Goal: Task Accomplishment & Management: Use online tool/utility

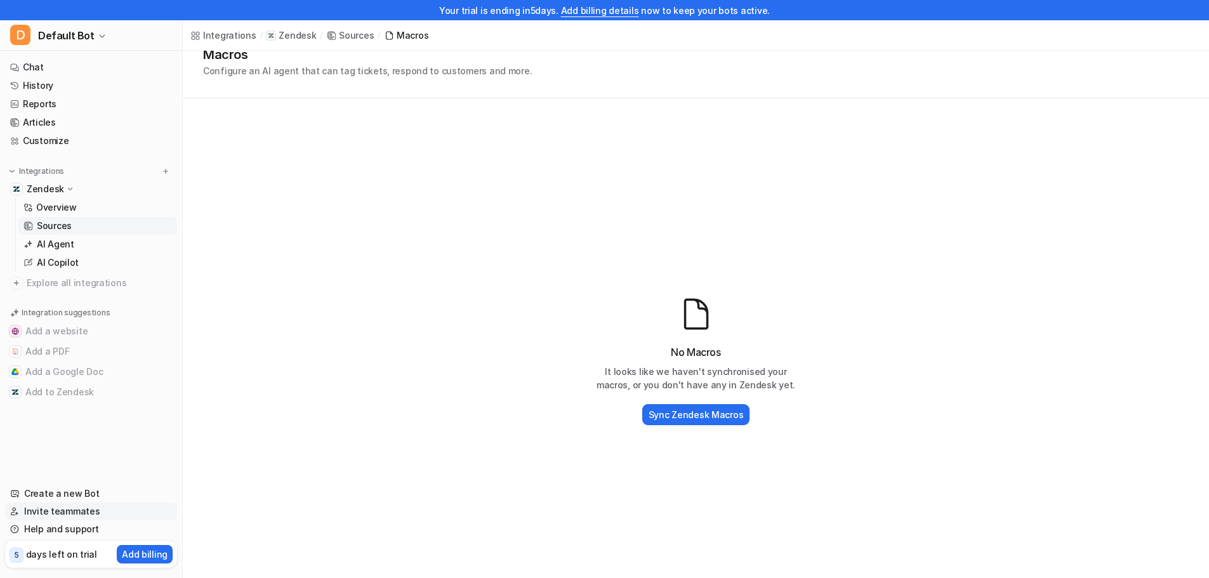
scroll to position [95, 0]
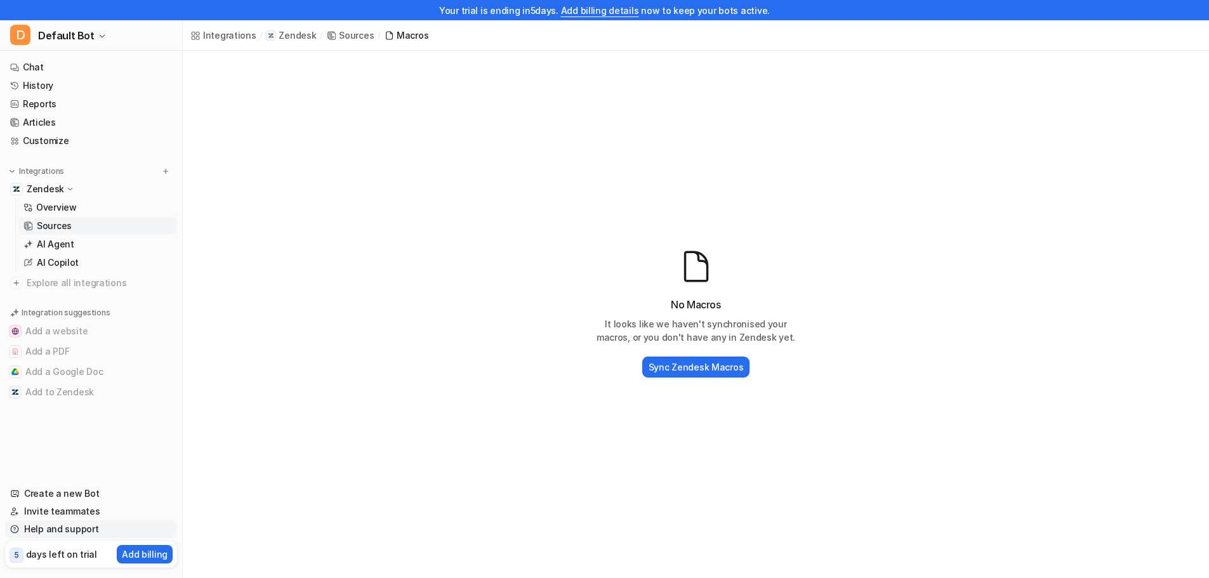
click at [62, 527] on link "Help and support" at bounding box center [91, 529] width 172 height 18
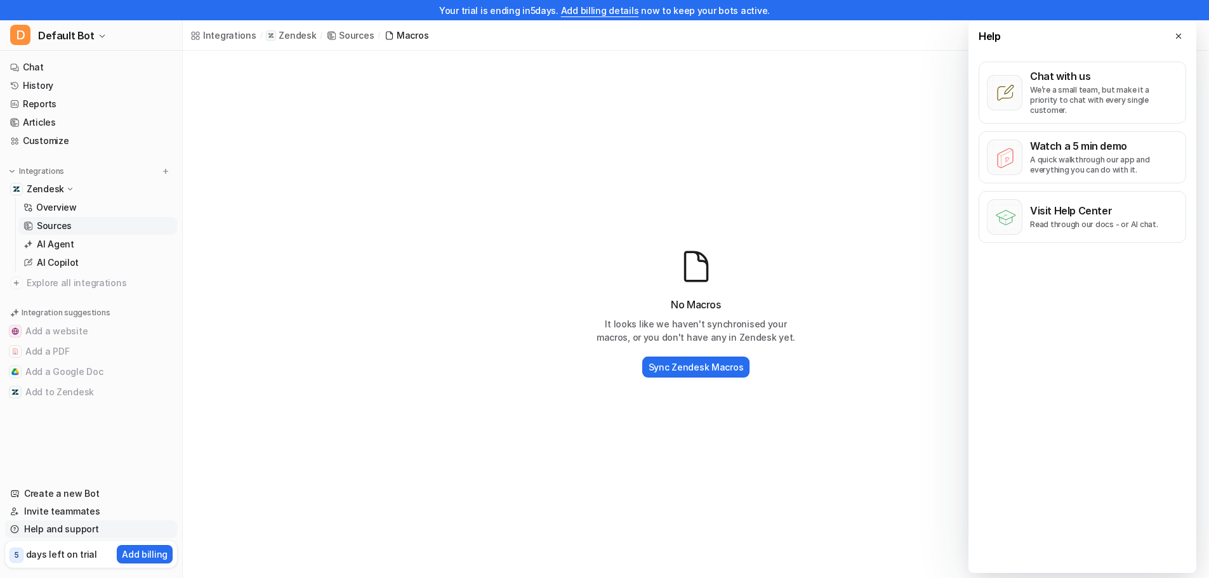
scroll to position [0, 0]
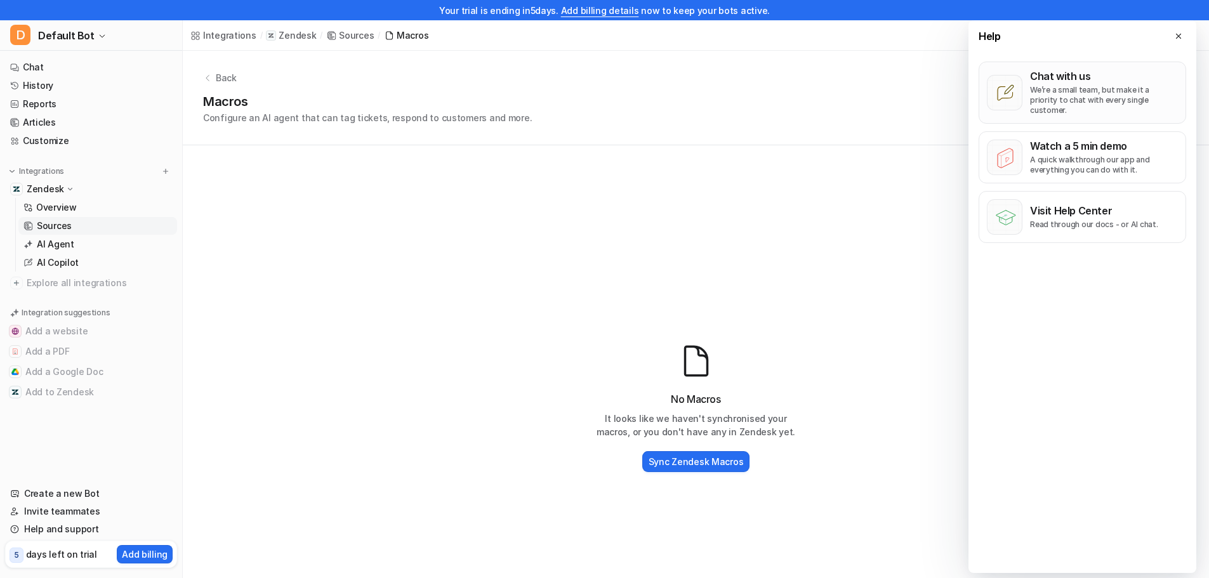
click at [1029, 78] on button "Chat with us We’re a small team, but make it a priority to chat with every sing…" at bounding box center [1083, 93] width 208 height 62
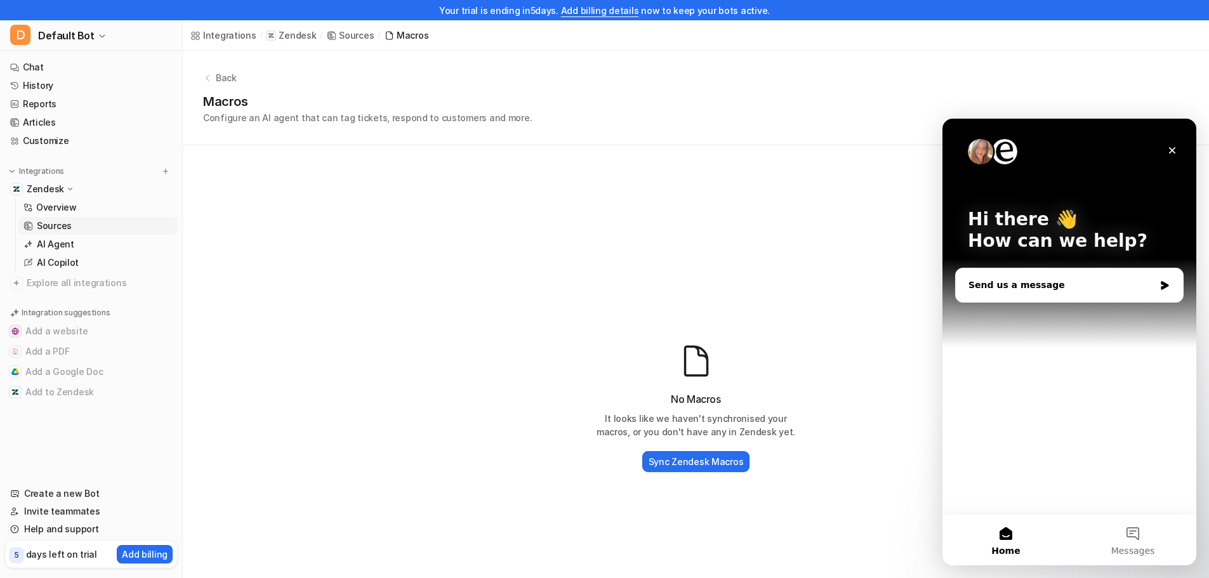
click at [1045, 271] on div "Send us a message" at bounding box center [1069, 285] width 227 height 34
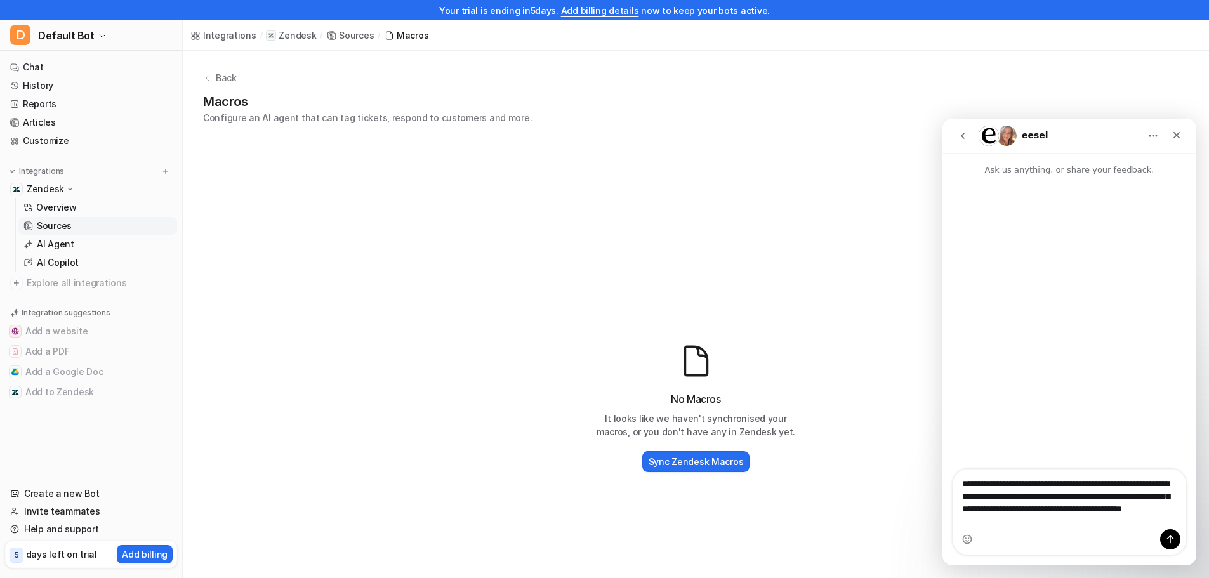
type textarea "**********"
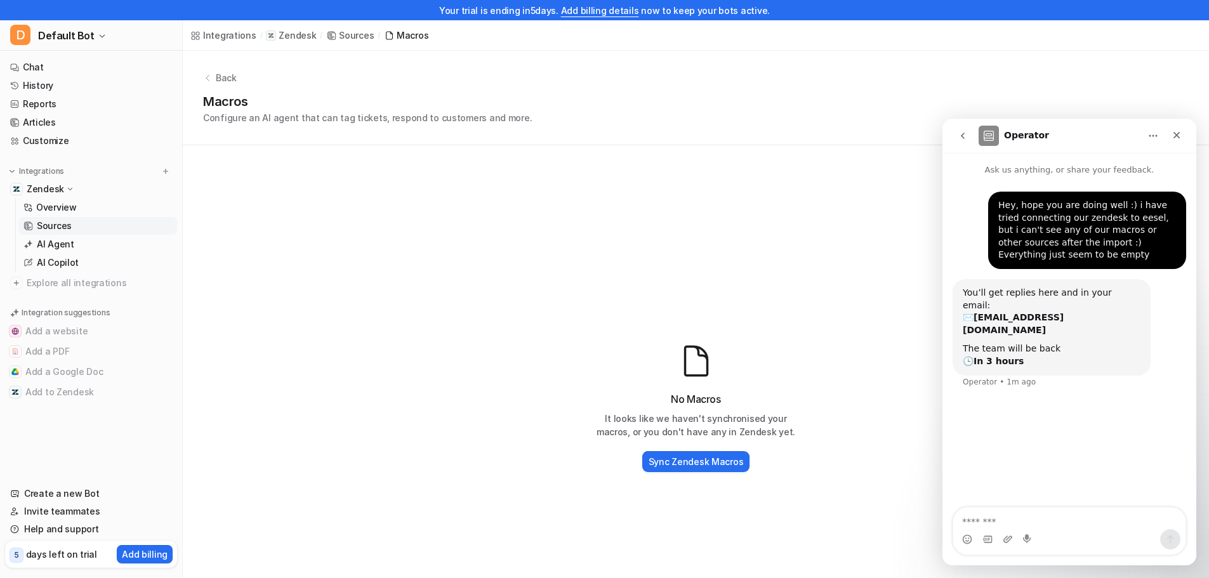
click at [691, 473] on div "Sync Zendesk Macros" at bounding box center [696, 462] width 203 height 26
click at [696, 463] on h2 "Sync Zendesk Macros" at bounding box center [696, 461] width 95 height 13
click at [231, 87] on div "Back Macros Configure an AI agent that can tag tickets, respond to customers an…" at bounding box center [696, 98] width 1026 height 95
click at [231, 74] on p "Back" at bounding box center [226, 77] width 21 height 13
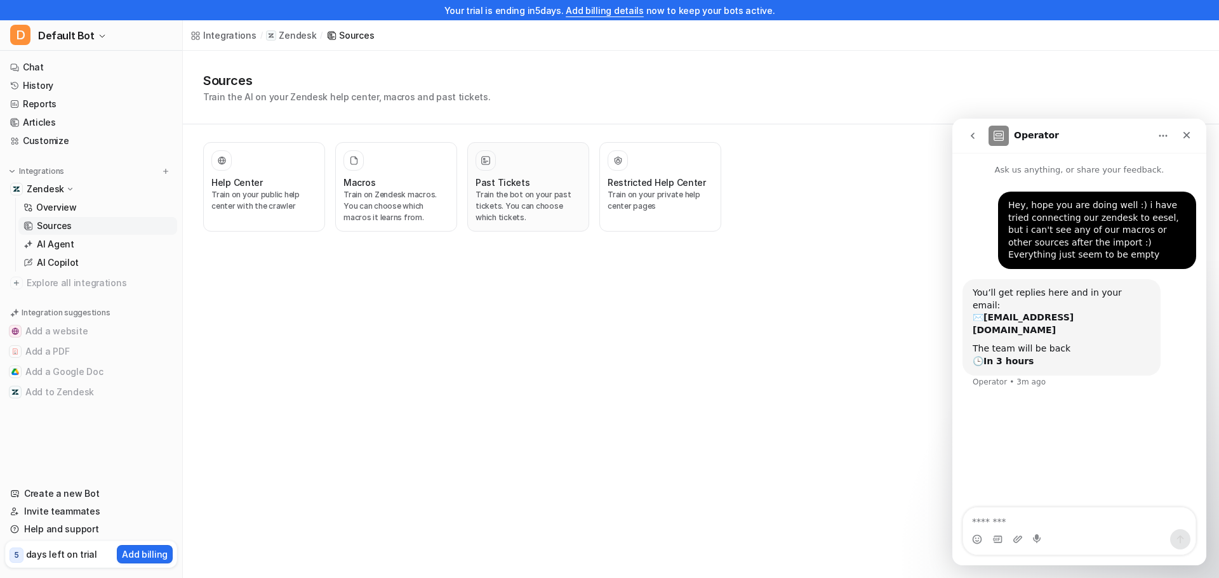
click at [505, 185] on h3 "Past Tickets" at bounding box center [502, 182] width 55 height 13
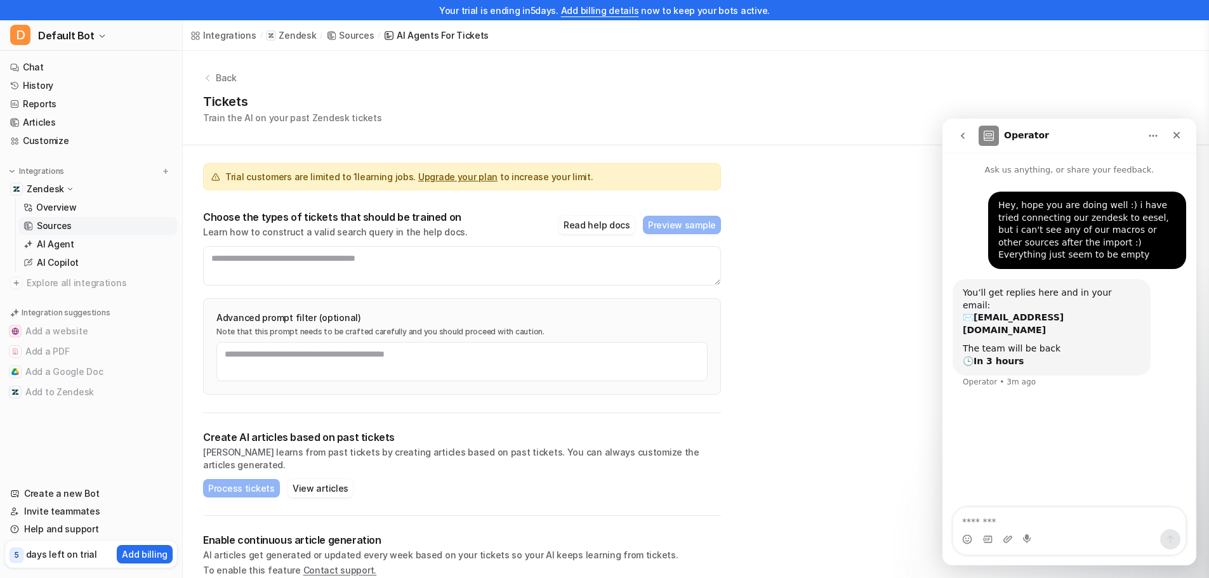
click at [218, 78] on p "Back" at bounding box center [226, 77] width 21 height 13
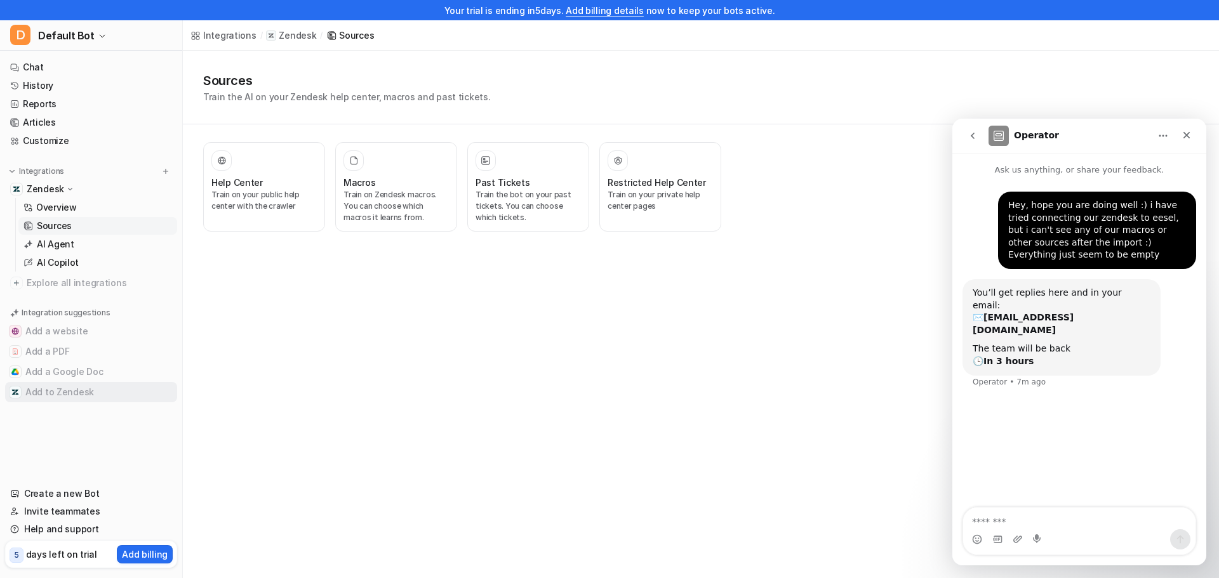
click at [51, 397] on button "Add to Zendesk" at bounding box center [91, 392] width 172 height 20
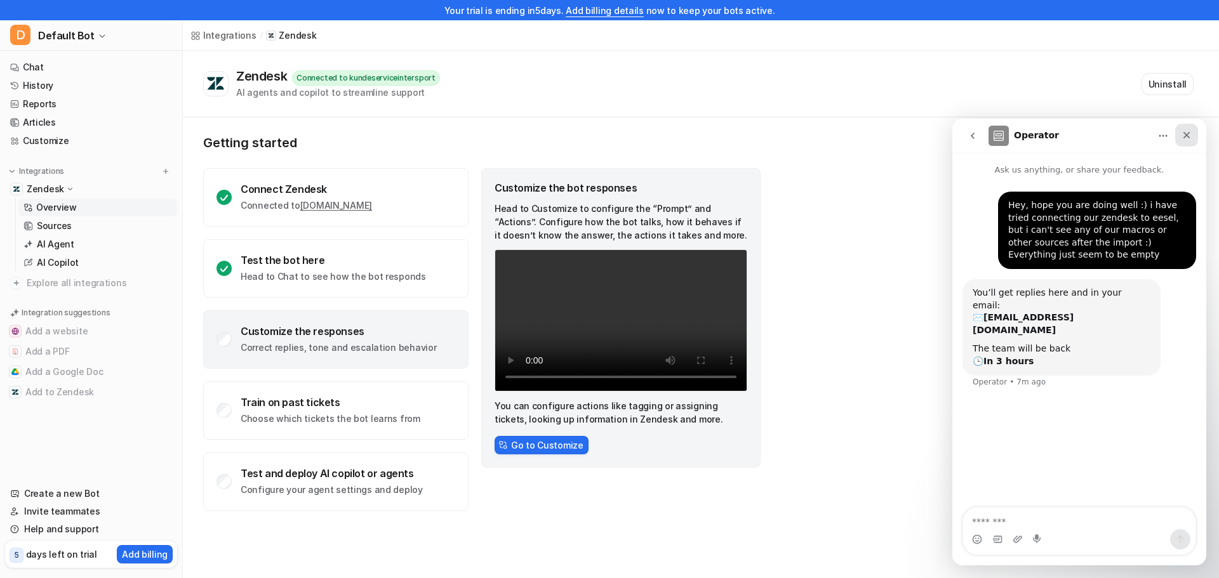
click at [1188, 135] on icon "Close" at bounding box center [1186, 135] width 10 height 10
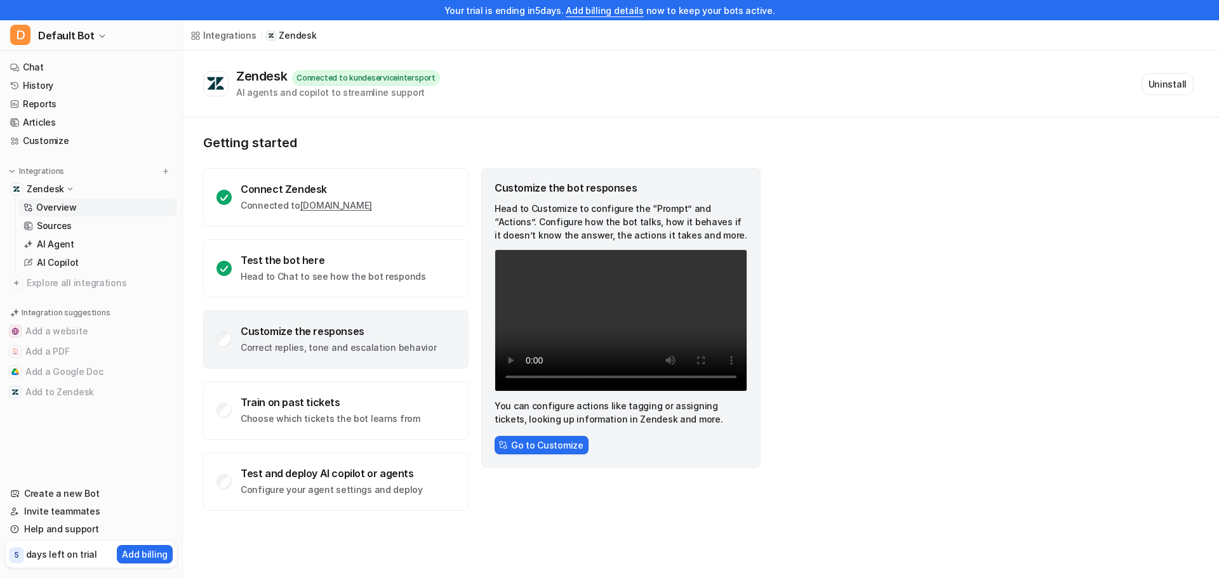
click at [380, 84] on div "Connected to kundeserviceintersport" at bounding box center [366, 77] width 148 height 15
drag, startPoint x: 406, startPoint y: 69, endPoint x: 367, endPoint y: 80, distance: 39.6
click at [404, 71] on div "Zendesk Connected to kundeserviceintersport AI agents and copilot to streamline…" at bounding box center [338, 84] width 204 height 30
click at [1154, 89] on button "Uninstall" at bounding box center [1167, 84] width 52 height 22
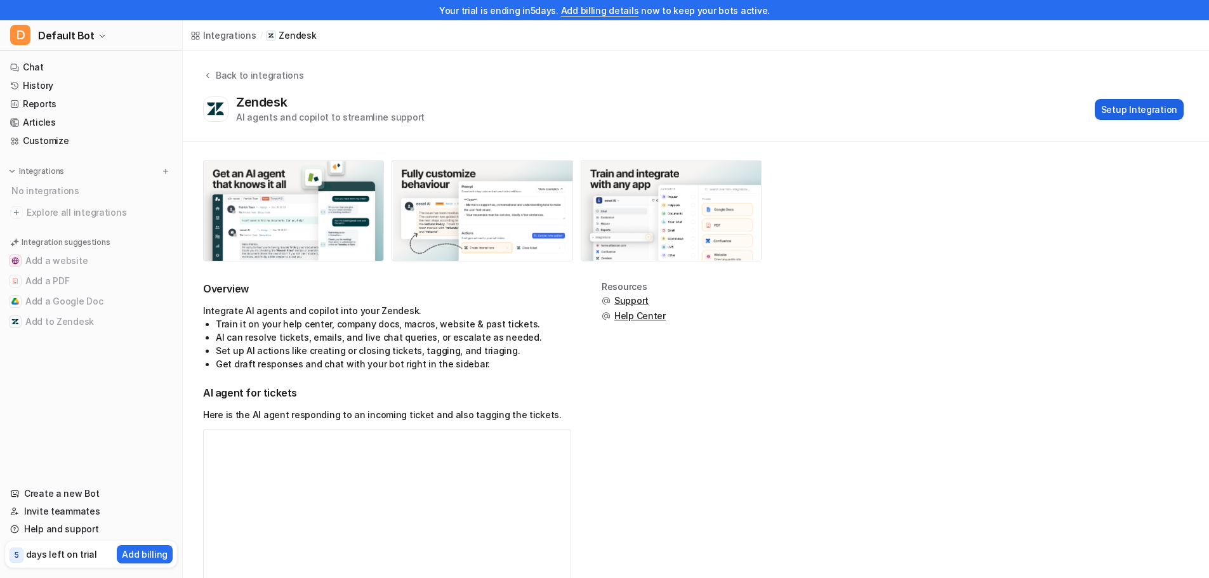
click at [1149, 112] on button "Setup Integration" at bounding box center [1139, 109] width 89 height 21
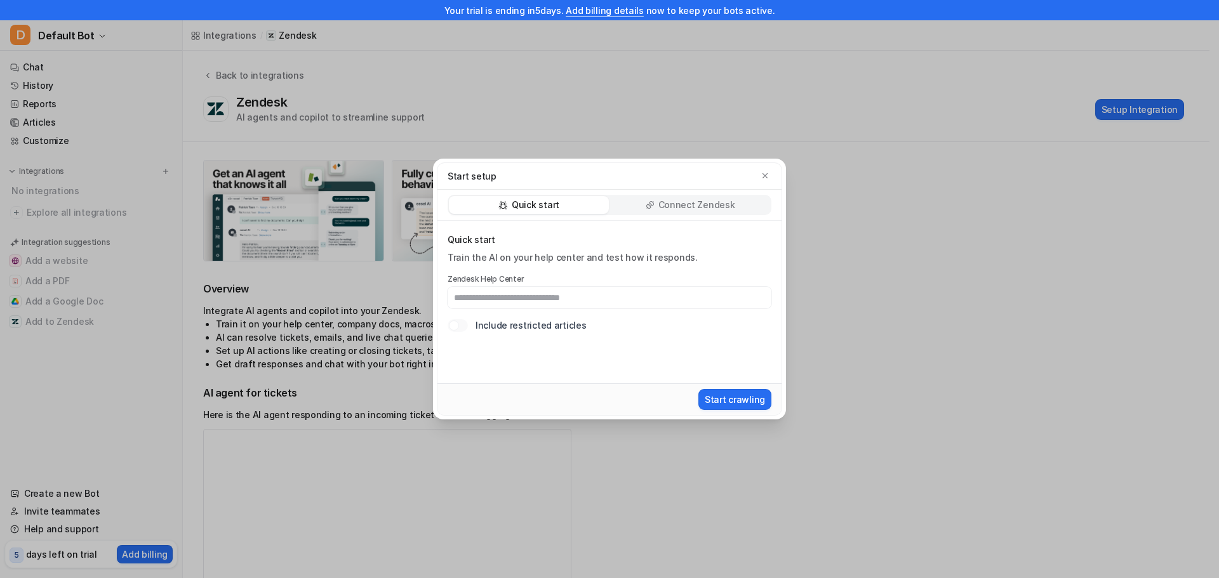
click at [687, 194] on div "Quick start Connect Zendesk" at bounding box center [609, 205] width 344 height 31
click at [686, 204] on p "Connect Zendesk" at bounding box center [696, 205] width 77 height 13
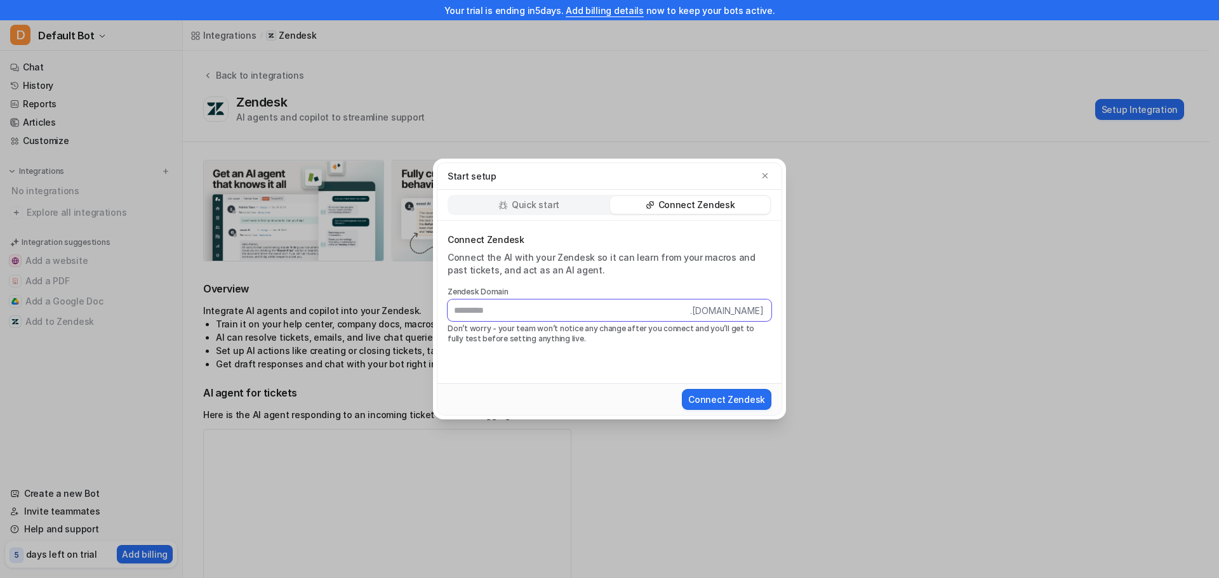
click at [546, 315] on input "text" at bounding box center [568, 311] width 242 height 22
paste input "**********"
drag, startPoint x: 702, startPoint y: 314, endPoint x: 564, endPoint y: 318, distance: 137.8
click at [564, 318] on input "**********" at bounding box center [576, 311] width 258 height 22
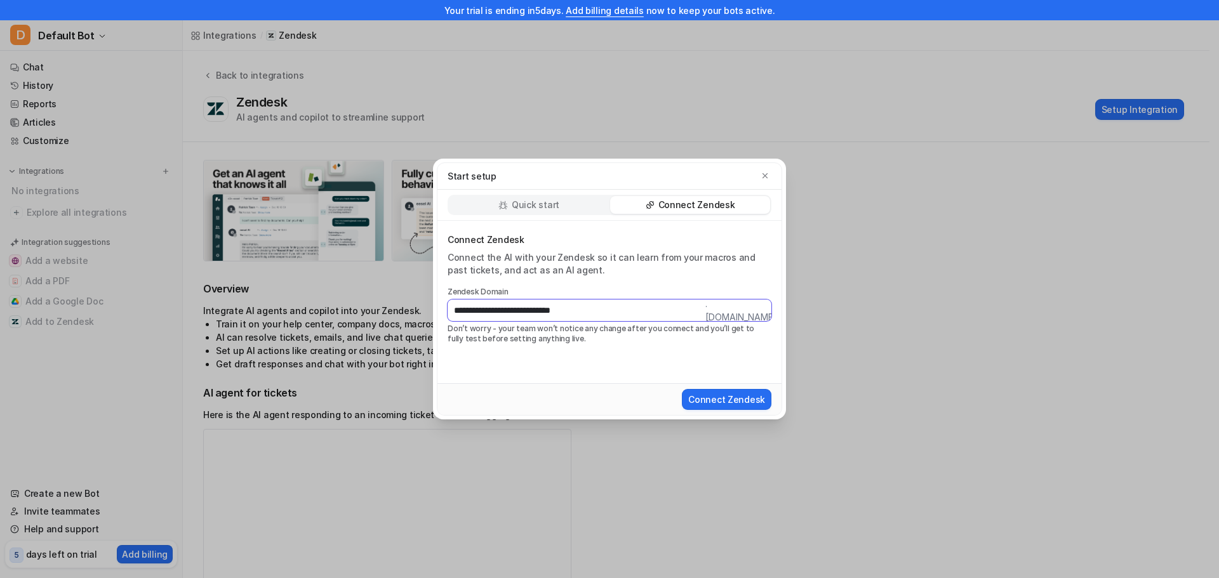
scroll to position [0, 0]
drag, startPoint x: 482, startPoint y: 310, endPoint x: 447, endPoint y: 317, distance: 35.6
click at [447, 317] on input "**********" at bounding box center [576, 311] width 258 height 22
type input "**********"
click at [696, 398] on button "Connect Zendesk" at bounding box center [726, 399] width 89 height 21
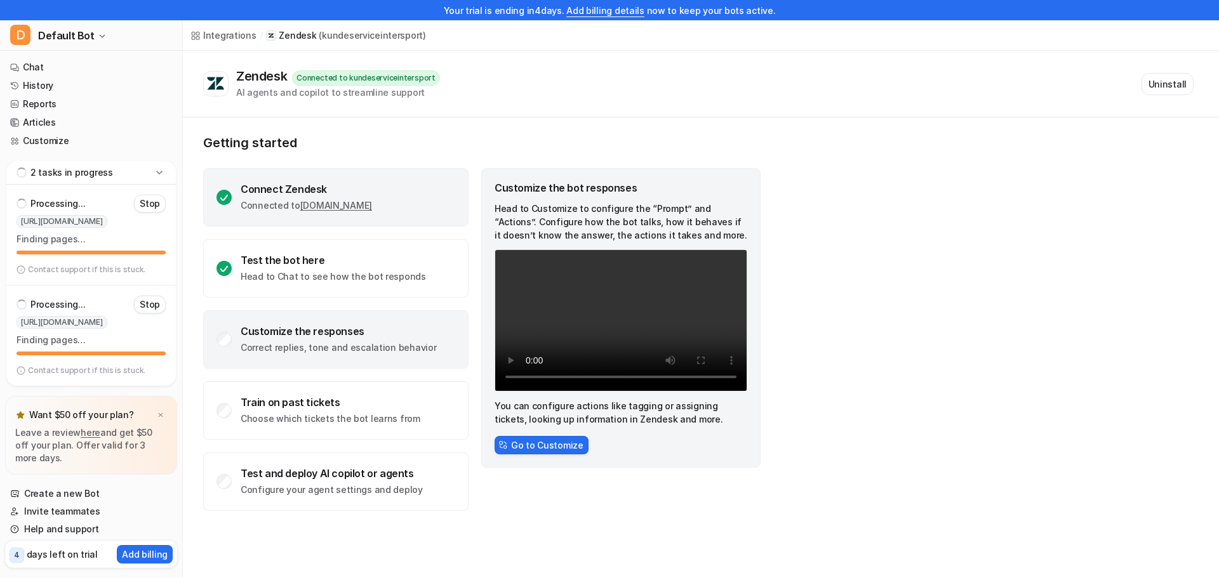
click at [336, 209] on link "[DOMAIN_NAME]" at bounding box center [336, 205] width 72 height 11
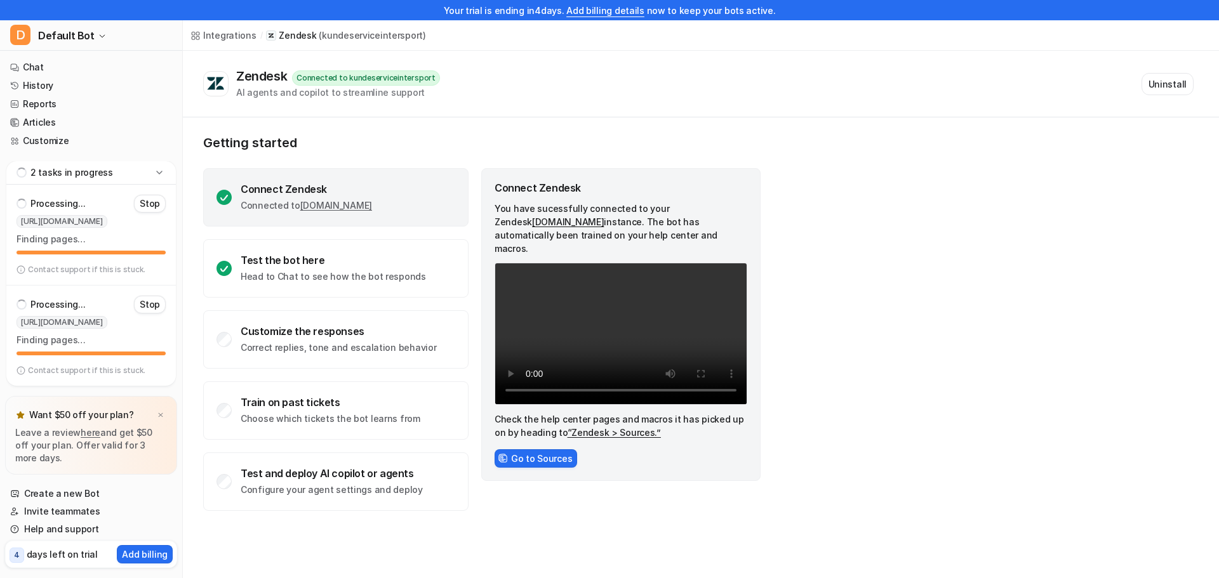
click at [294, 31] on p "Zendesk" at bounding box center [297, 35] width 37 height 13
drag, startPoint x: 949, startPoint y: 29, endPoint x: 833, endPoint y: 91, distance: 131.5
click at [833, 91] on div "Zendesk Connected to kundeserviceintersport AI agents and copilot to streamline…" at bounding box center [698, 84] width 990 height 30
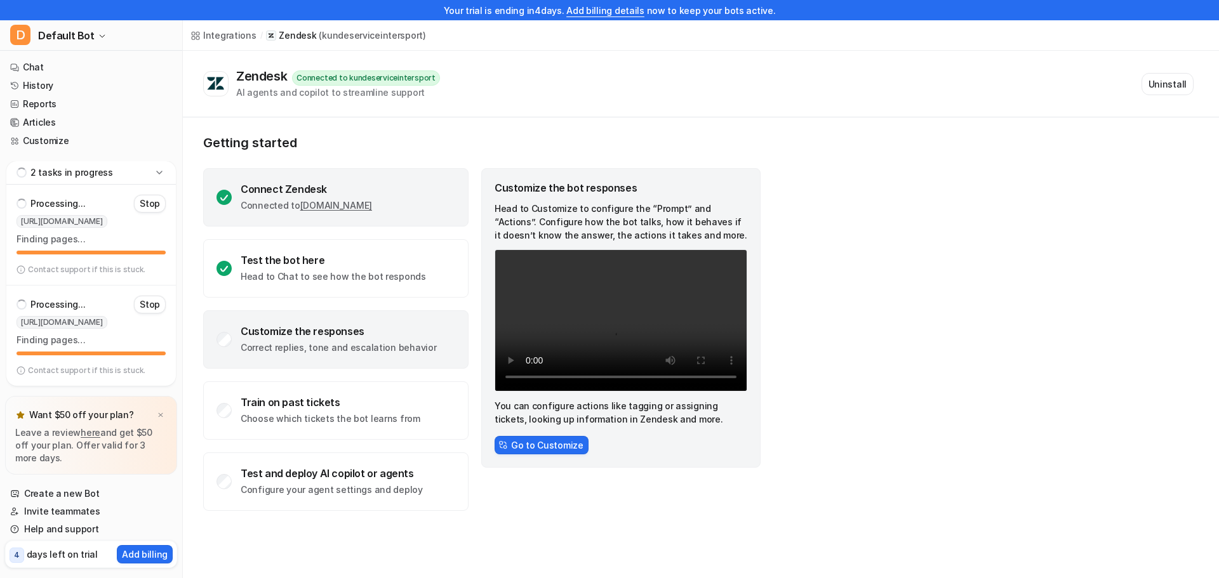
click at [292, 197] on div "Connect Zendesk Connected to kundeserviceintersport.zendesk.com" at bounding box center [306, 197] width 131 height 29
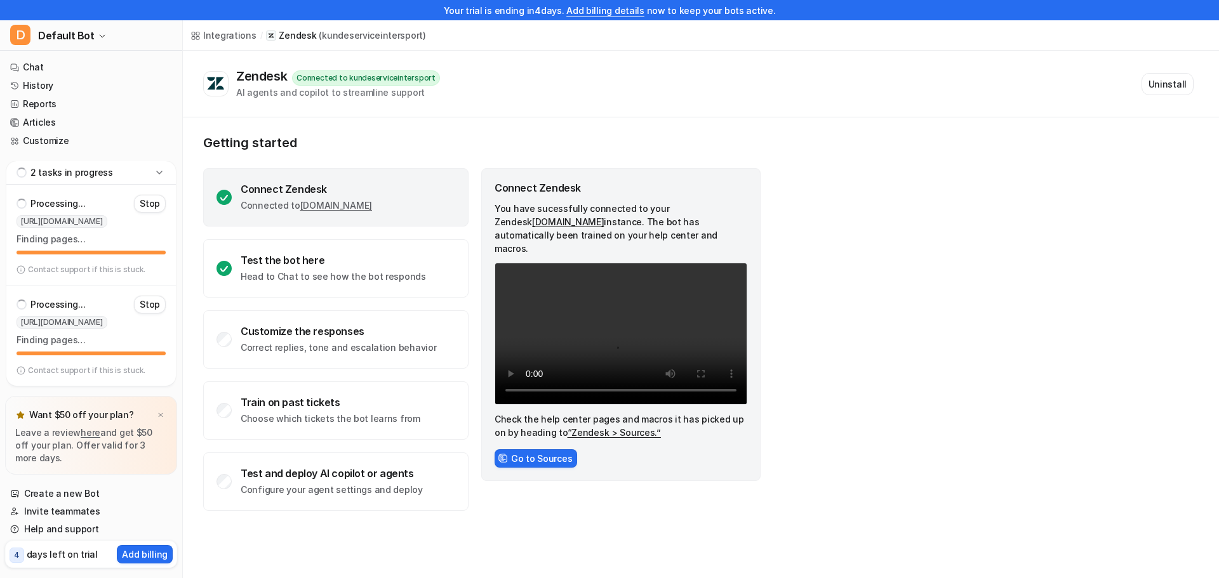
click at [278, 184] on div "Connect Zendesk" at bounding box center [306, 189] width 131 height 13
click at [522, 451] on button "Go to Sources" at bounding box center [535, 458] width 83 height 18
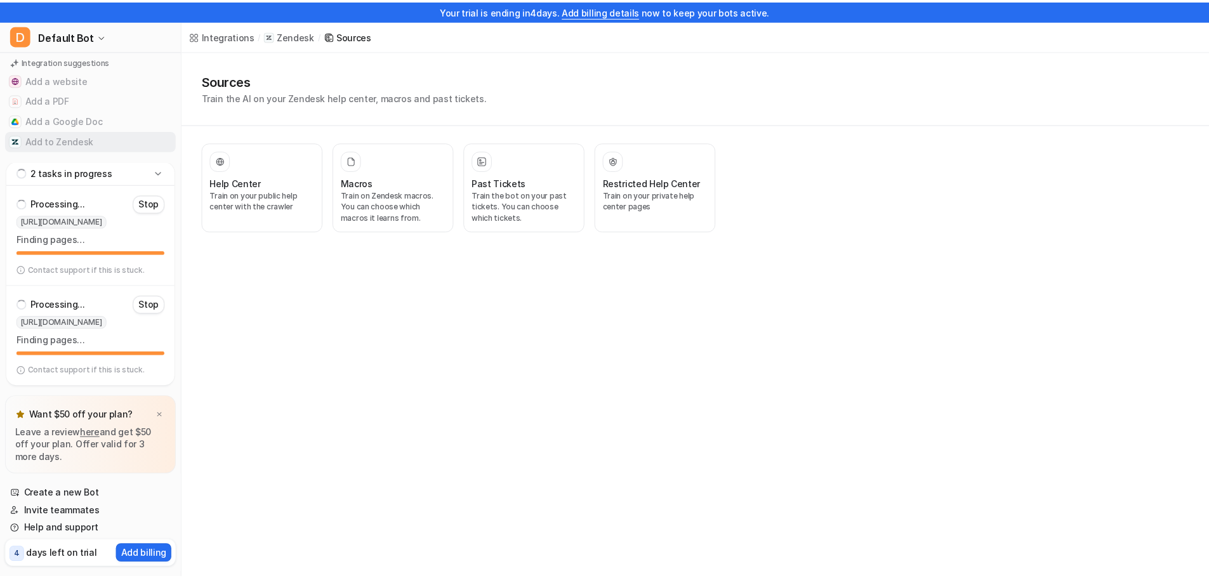
scroll to position [261, 0]
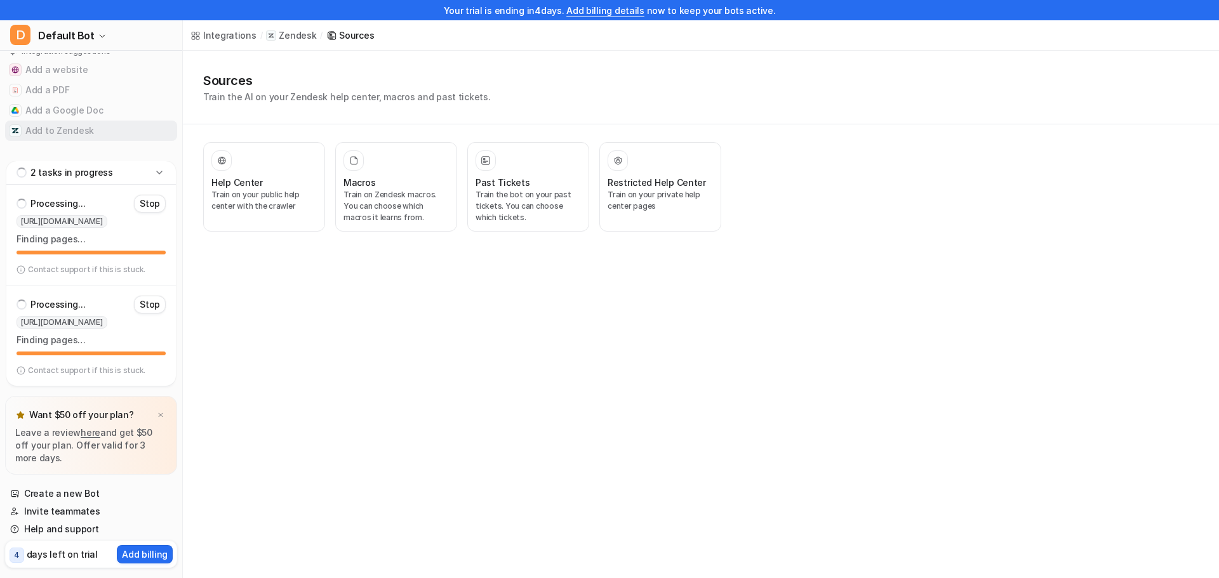
click at [62, 125] on button "Add to Zendesk" at bounding box center [91, 131] width 172 height 20
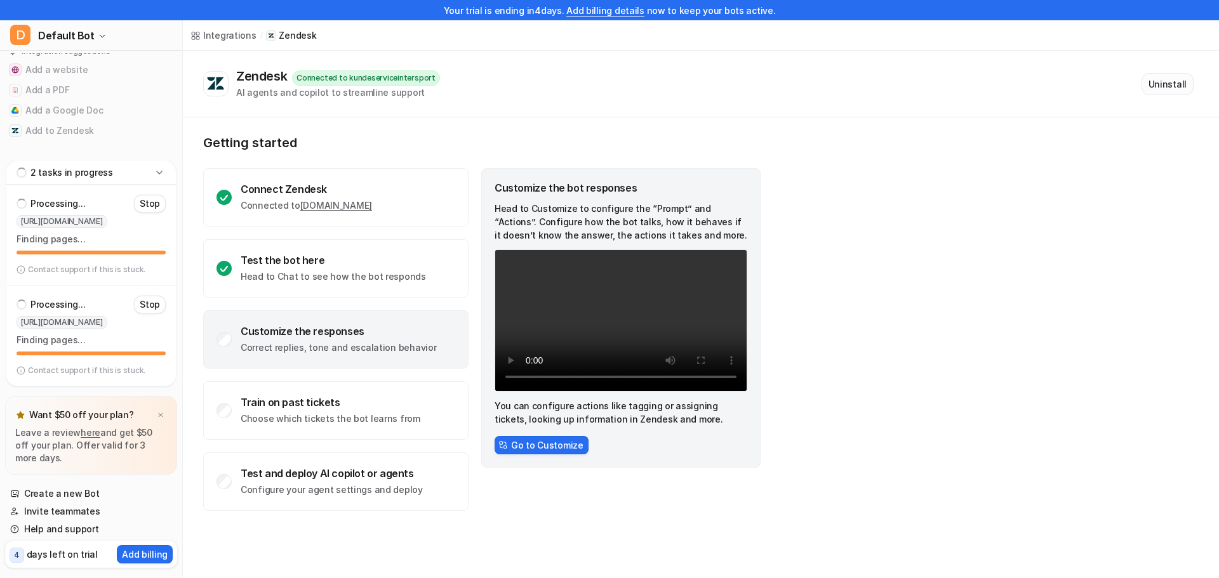
click at [1168, 77] on button "Uninstall" at bounding box center [1167, 84] width 52 height 22
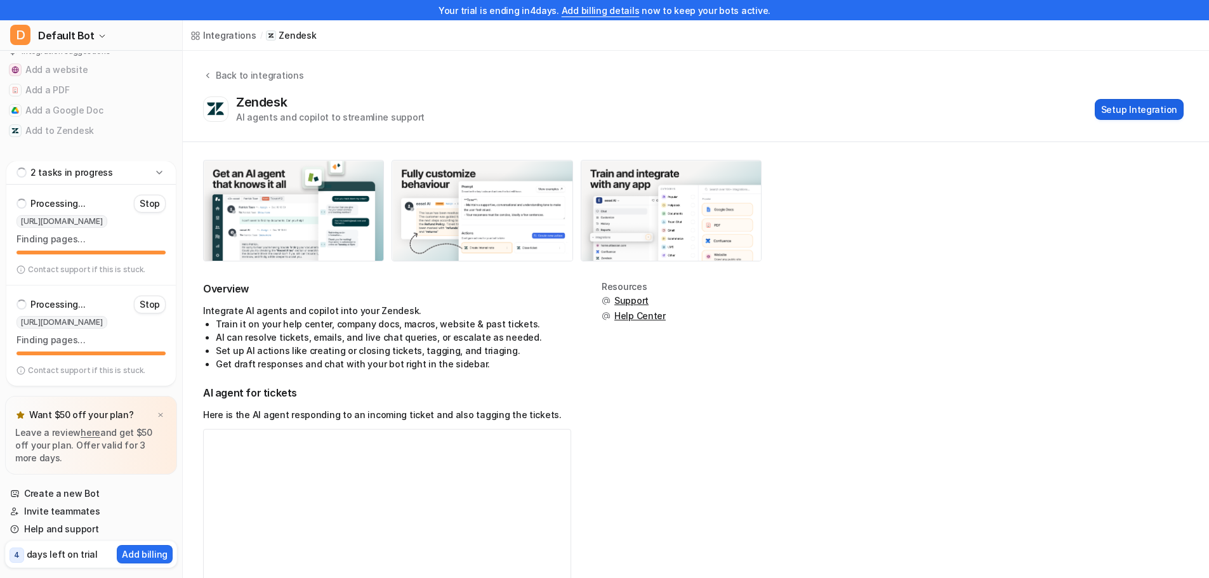
click at [1161, 112] on button "Setup Integration" at bounding box center [1139, 109] width 89 height 21
